Goal: Task Accomplishment & Management: Manage account settings

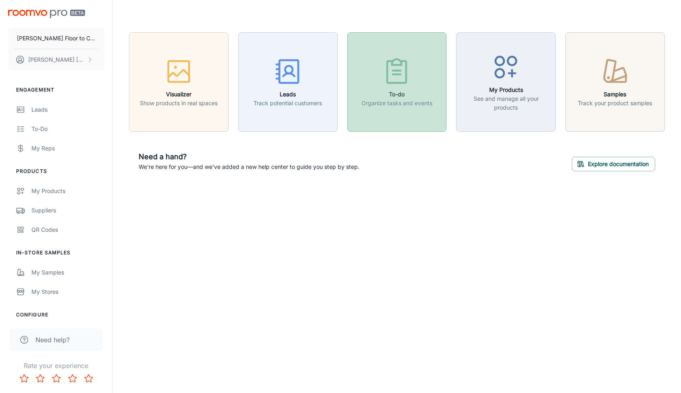
click at [397, 104] on p "Organize tasks and events" at bounding box center [396, 103] width 71 height 9
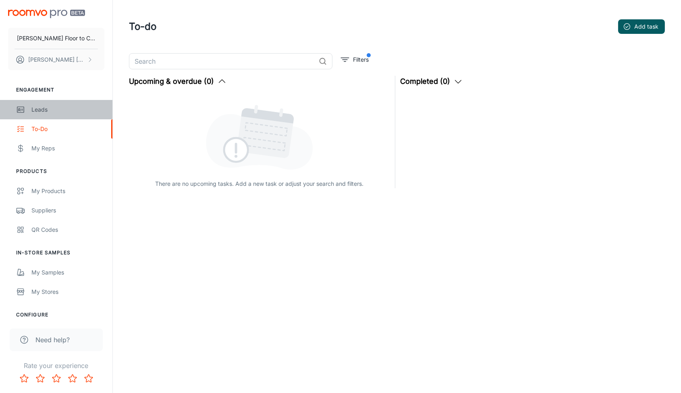
click at [41, 110] on div "Leads" at bounding box center [67, 109] width 73 height 9
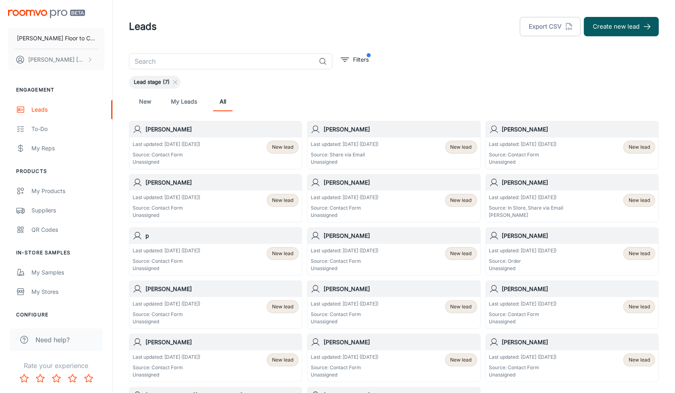
click at [245, 141] on div "Last updated: [DATE] ([DATE]) Source: Contact Form Unassigned New lead" at bounding box center [216, 153] width 166 height 25
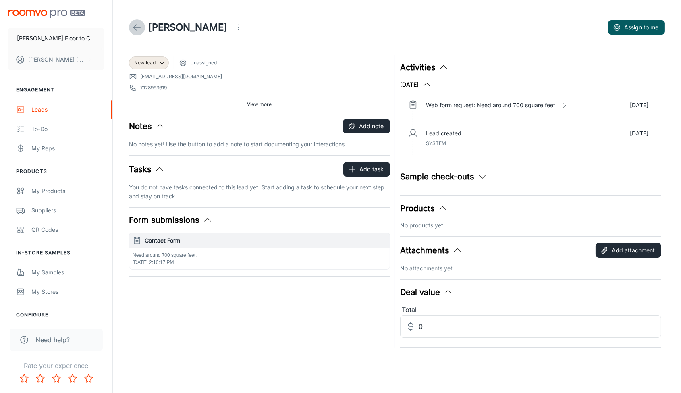
click at [136, 28] on icon at bounding box center [137, 28] width 10 height 10
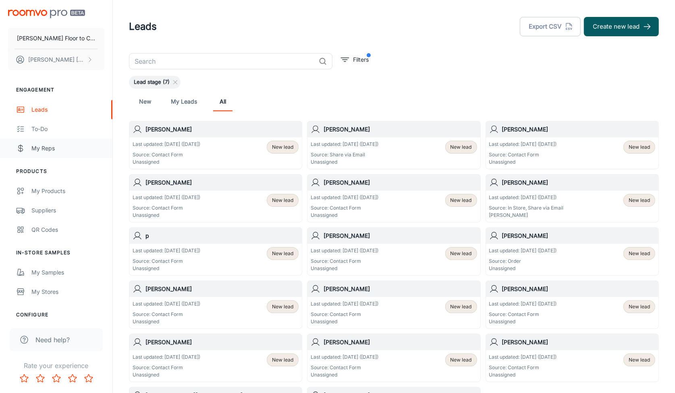
click at [51, 149] on div "My Reps" at bounding box center [67, 148] width 73 height 9
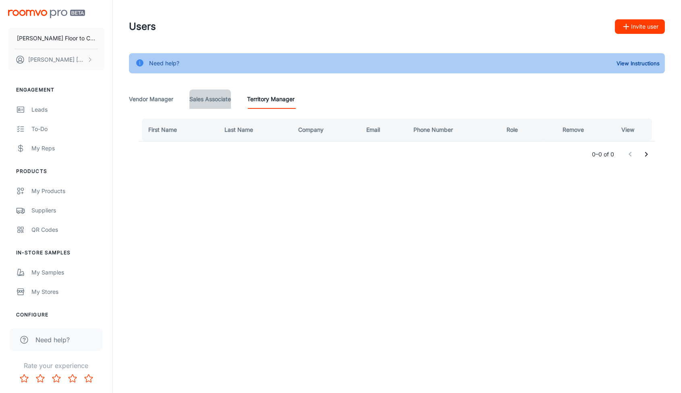
click at [205, 99] on Associate "Sales Associate" at bounding box center [209, 98] width 41 height 19
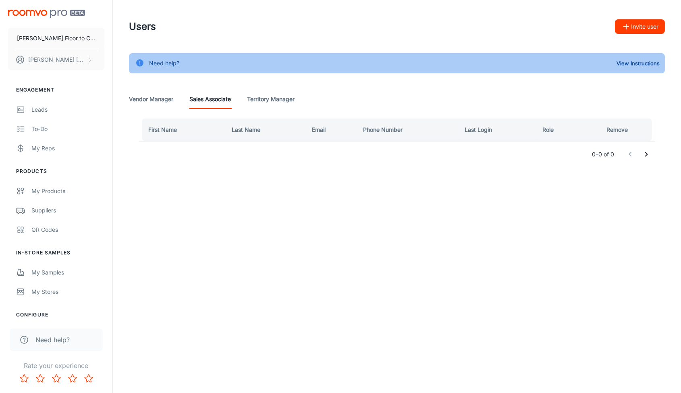
click at [156, 101] on Manager "Vendor Manager" at bounding box center [151, 98] width 44 height 19
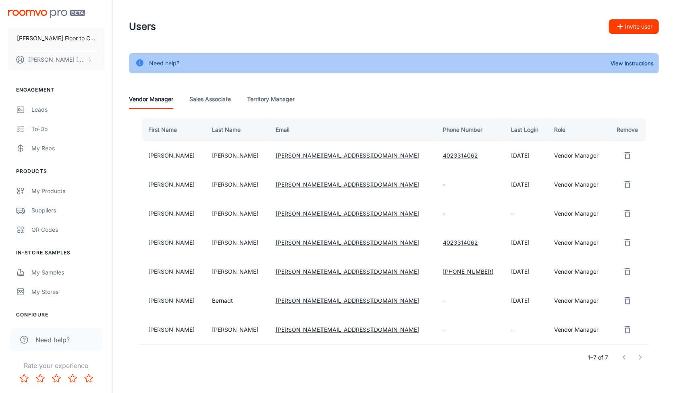
click at [273, 99] on Manager "Territory Manager" at bounding box center [271, 98] width 48 height 19
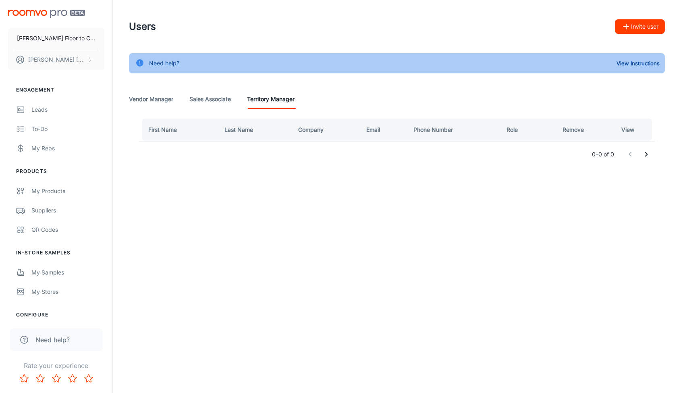
click at [151, 101] on Manager "Vendor Manager" at bounding box center [151, 98] width 44 height 19
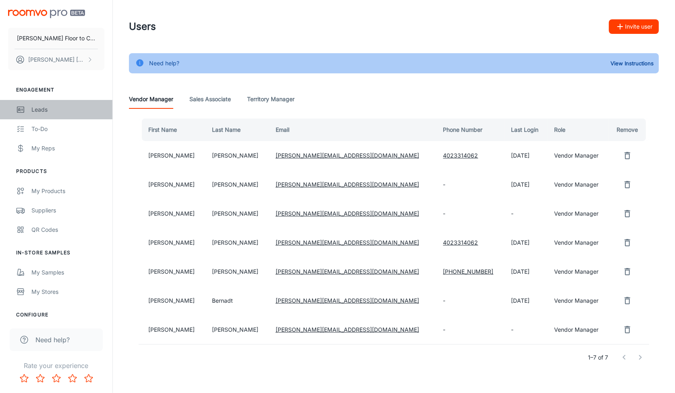
click at [40, 110] on div "Leads" at bounding box center [67, 109] width 73 height 9
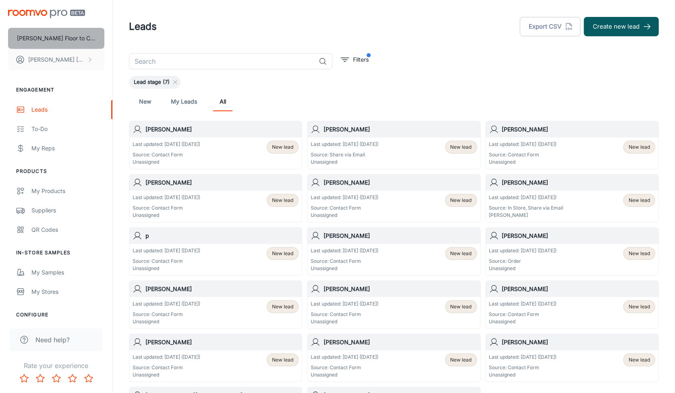
click at [50, 37] on p "[PERSON_NAME] Floor to Ceiling" at bounding box center [56, 38] width 79 height 9
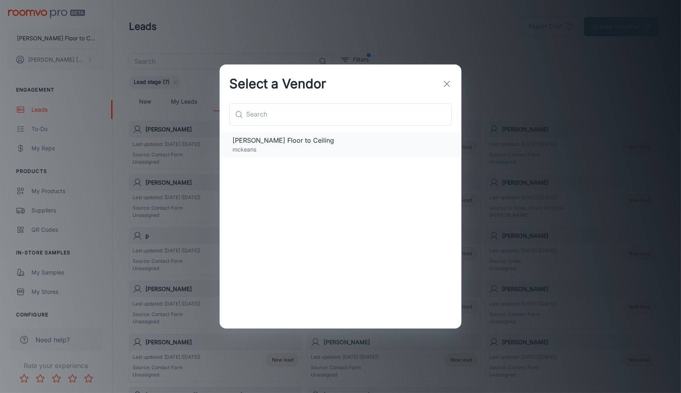
click at [254, 140] on span "[PERSON_NAME] Floor to Ceiling" at bounding box center [340, 140] width 216 height 10
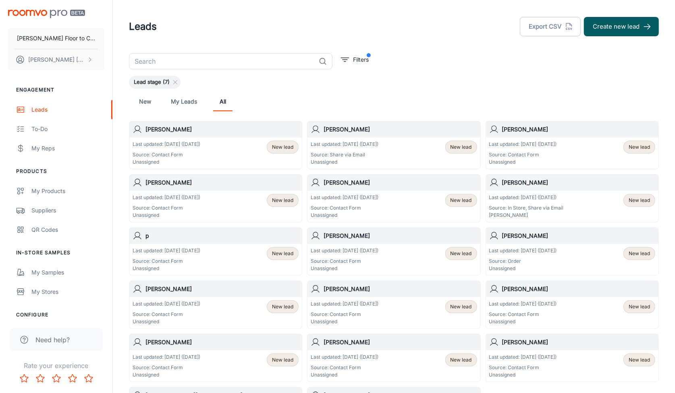
click at [365, 153] on p "Source: Share via Email" at bounding box center [345, 154] width 68 height 7
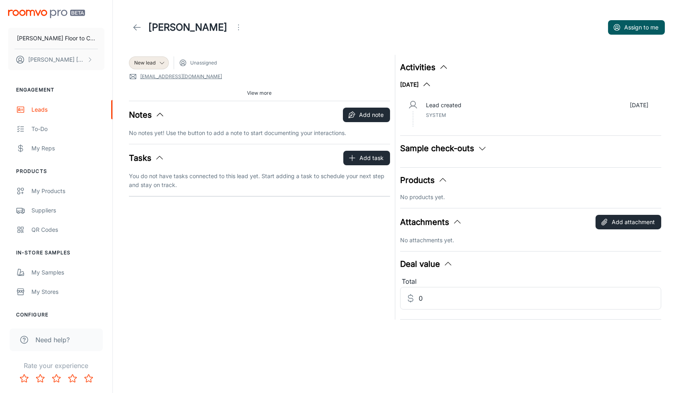
click at [136, 26] on icon at bounding box center [137, 28] width 10 height 10
